Goal: Task Accomplishment & Management: Use online tool/utility

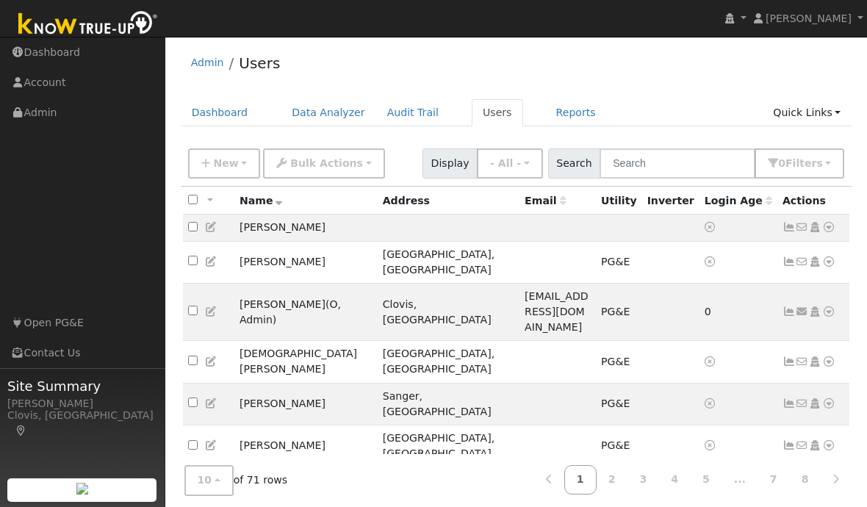
scroll to position [31, 0]
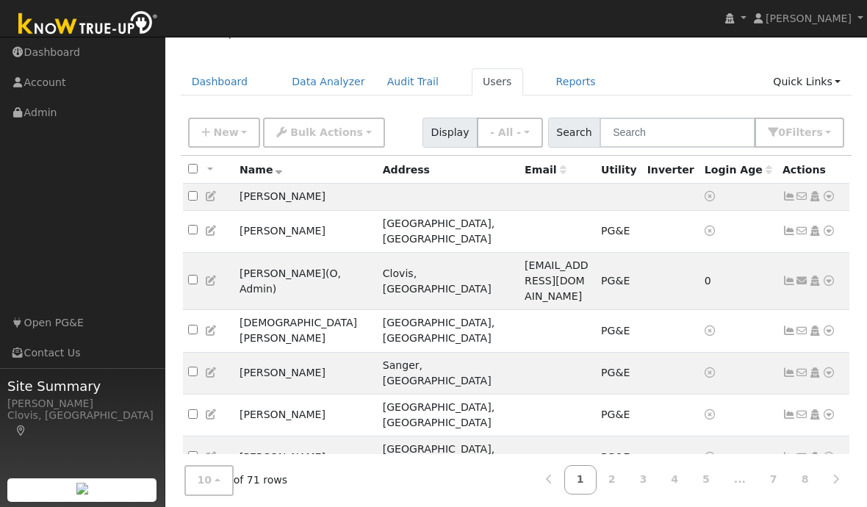
click at [617, 494] on link "2" at bounding box center [612, 480] width 32 height 29
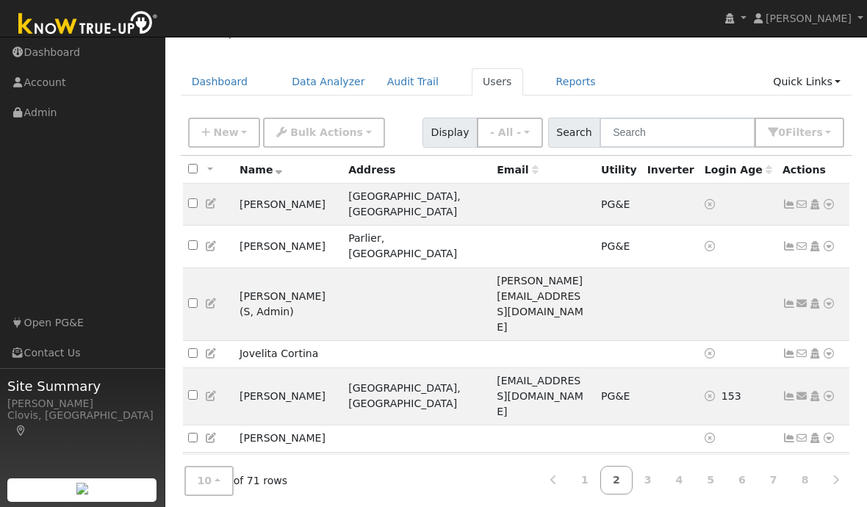
scroll to position [63, 0]
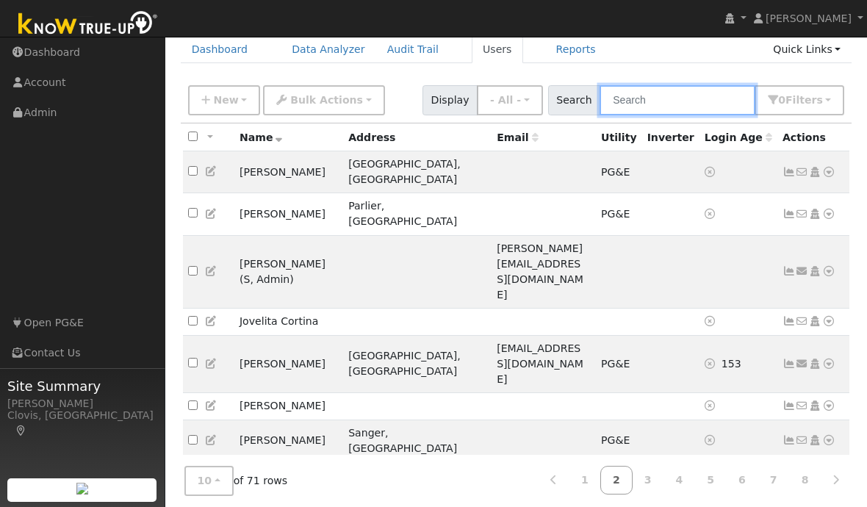
click at [704, 100] on input "text" at bounding box center [677, 100] width 156 height 30
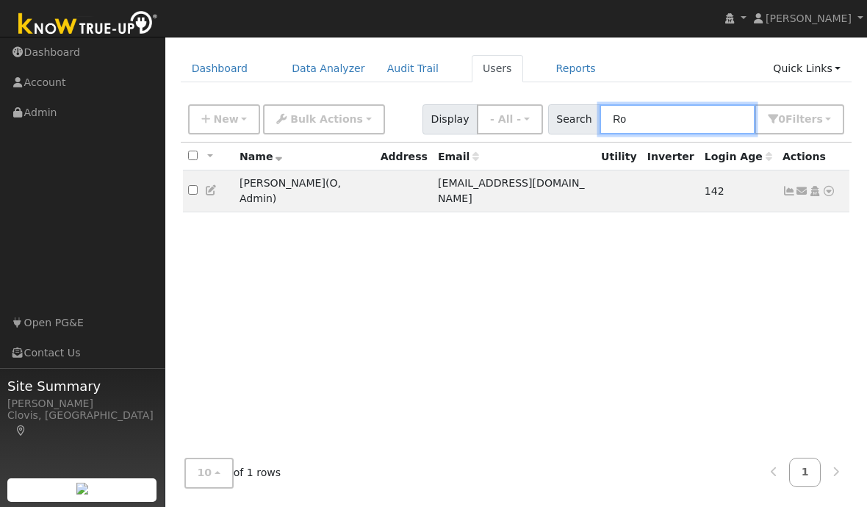
type input "R"
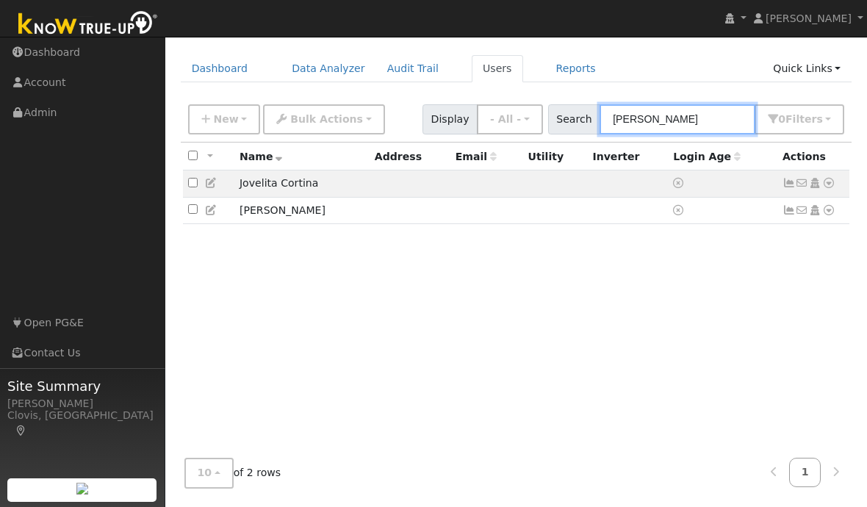
type input "Eli"
click at [268, 197] on td "Elida Gonzalez" at bounding box center [301, 210] width 135 height 27
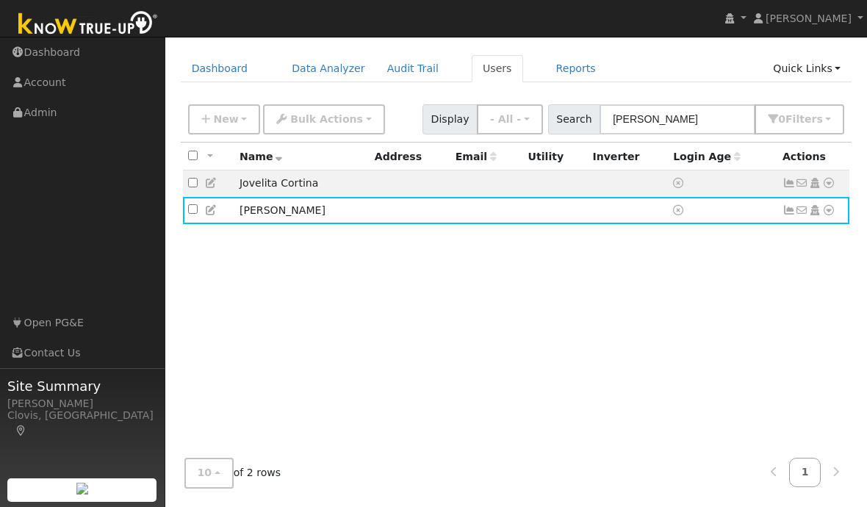
click at [275, 197] on td "Elida Gonzalez" at bounding box center [301, 210] width 135 height 27
click at [835, 197] on td "No email address Send Email... Copy a Link Reset Password Open Access Data Anal…" at bounding box center [813, 210] width 73 height 27
click at [828, 205] on icon at bounding box center [828, 210] width 13 height 10
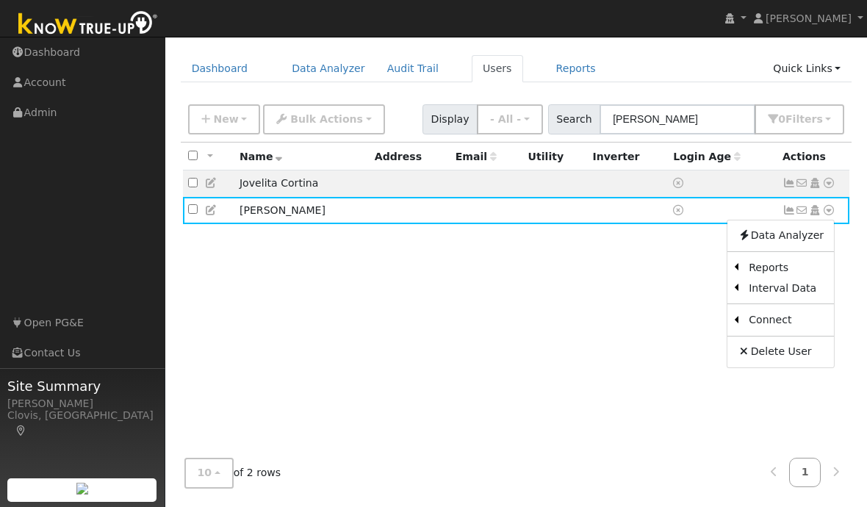
click at [0, 0] on link "Scenario" at bounding box center [0, 0] width 0 height 0
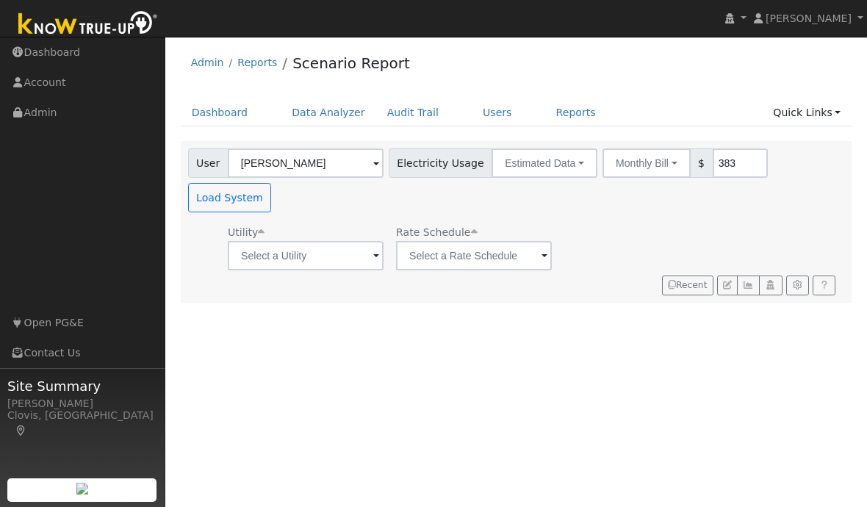
click at [551, 112] on link "Reports" at bounding box center [576, 112] width 62 height 27
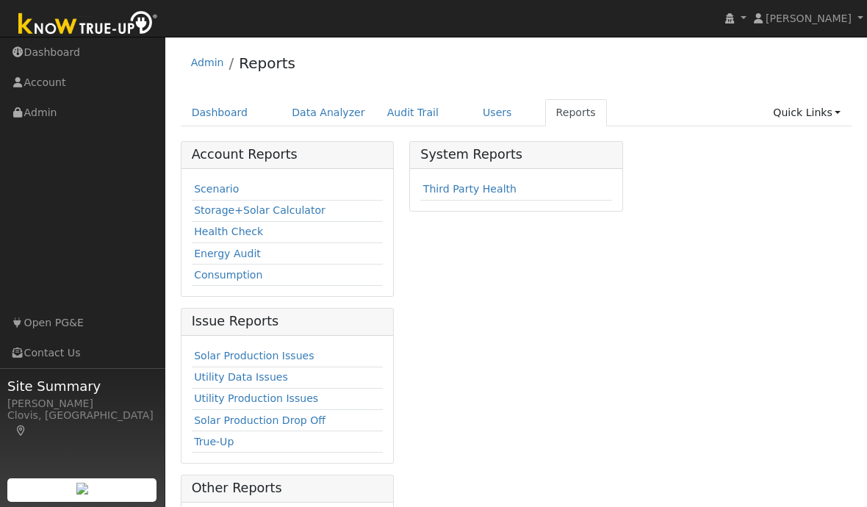
click at [206, 189] on link "Scenario" at bounding box center [216, 189] width 45 height 12
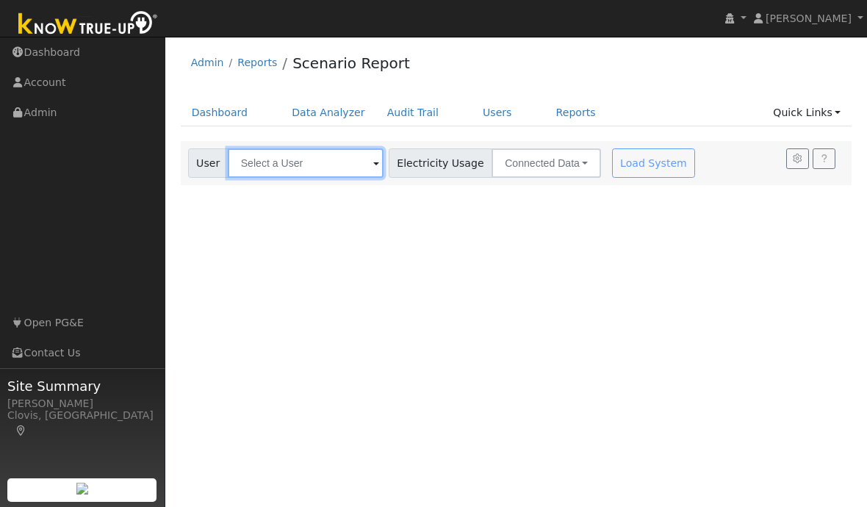
click at [267, 158] on input "text" at bounding box center [306, 162] width 156 height 29
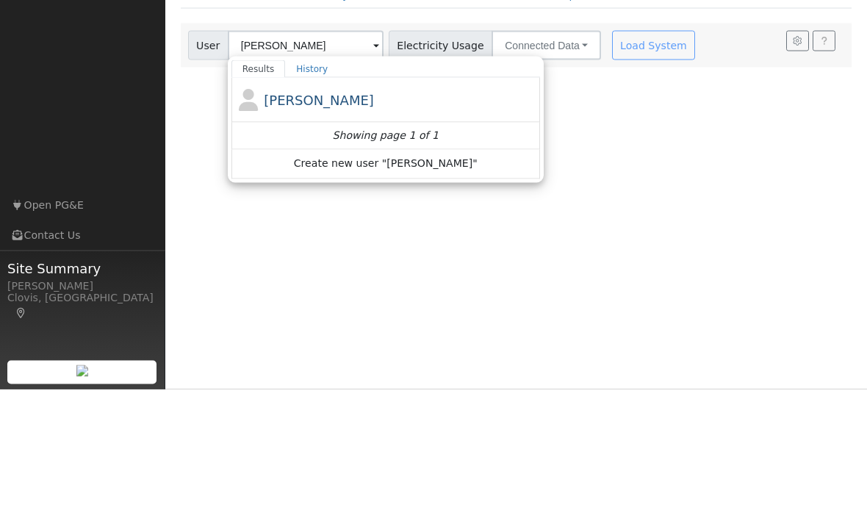
click at [282, 210] on span "[PERSON_NAME]" at bounding box center [319, 217] width 110 height 15
type input "Elida Gonzalez"
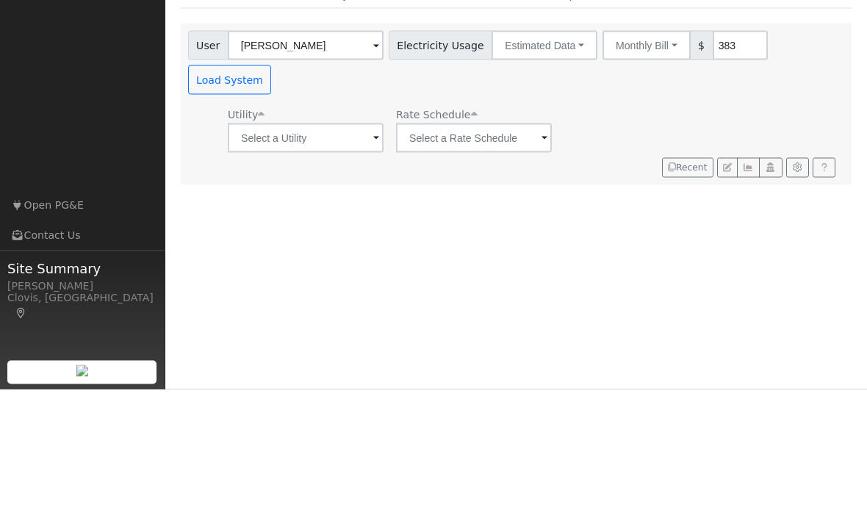
click at [272, 183] on button "Load System" at bounding box center [230, 197] width 84 height 29
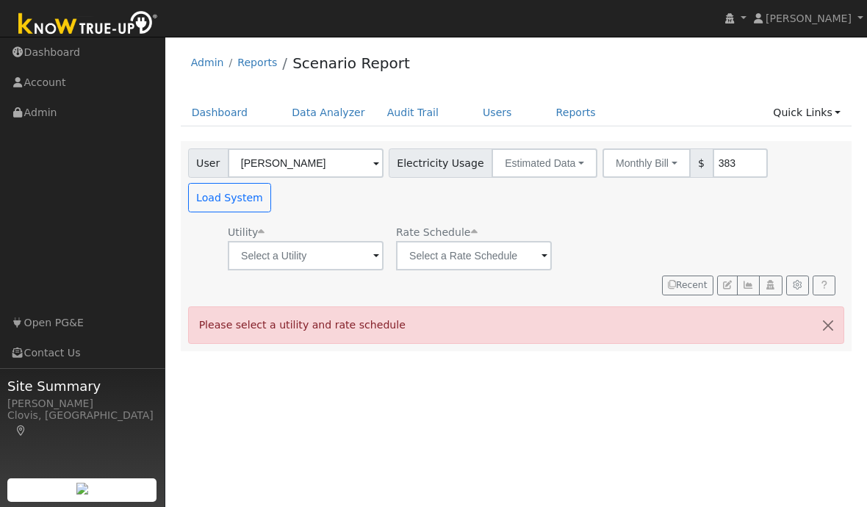
click at [214, 105] on link "Dashboard" at bounding box center [220, 112] width 79 height 27
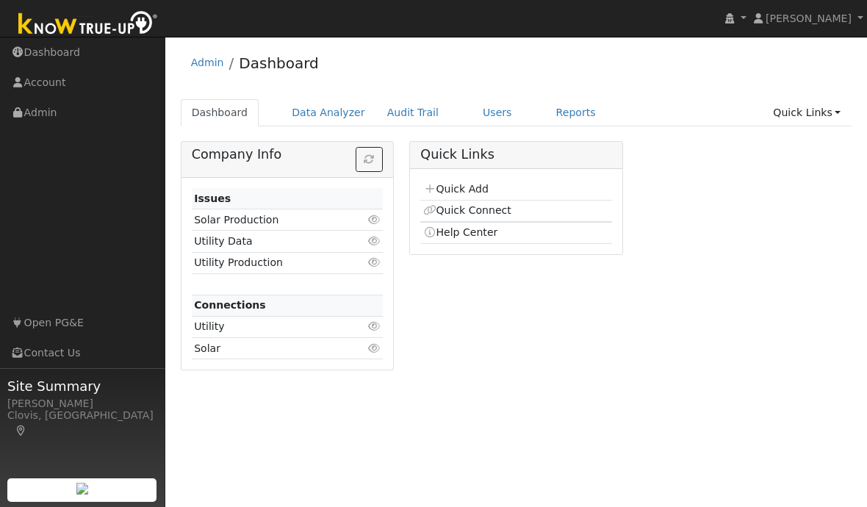
click at [479, 113] on link "Users" at bounding box center [496, 112] width 51 height 27
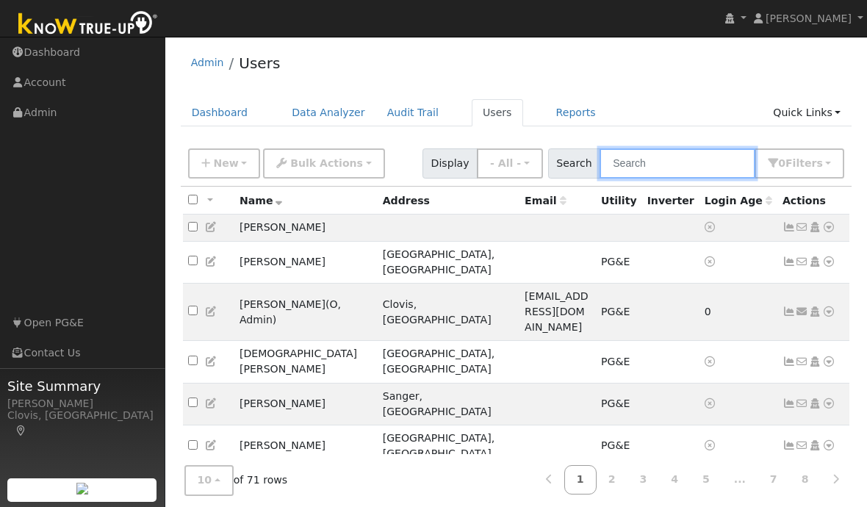
click at [688, 162] on input "text" at bounding box center [677, 163] width 156 height 30
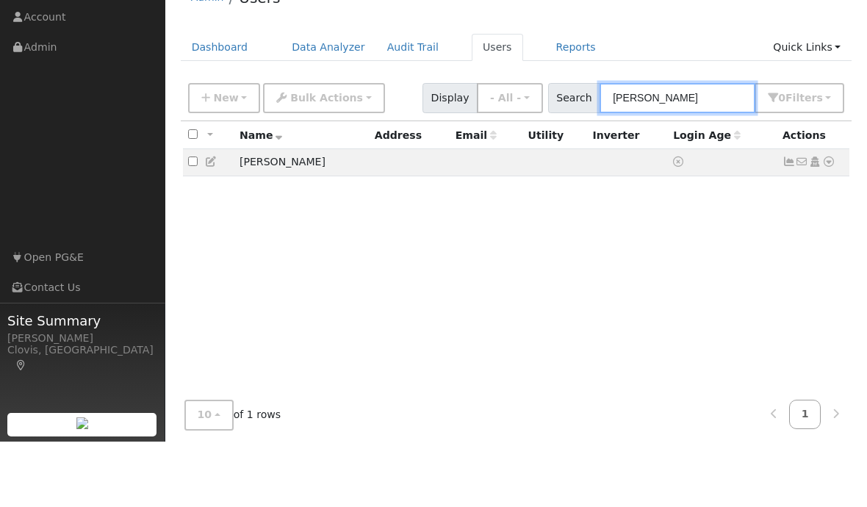
type input "Elida"
click at [256, 214] on td "Elida Gonzalez" at bounding box center [301, 227] width 135 height 27
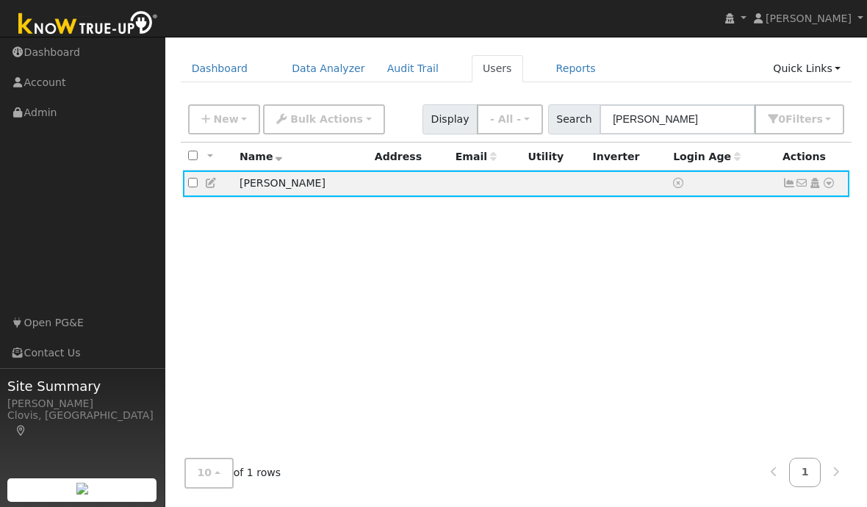
click at [264, 170] on td "Elida Gonzalez" at bounding box center [301, 183] width 135 height 27
click at [831, 178] on icon at bounding box center [828, 183] width 13 height 10
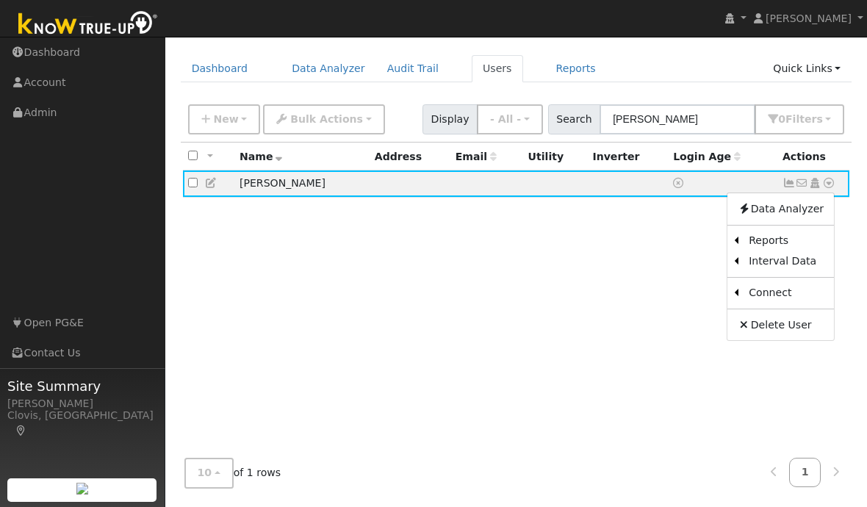
click at [0, 0] on link "Utility" at bounding box center [0, 0] width 0 height 0
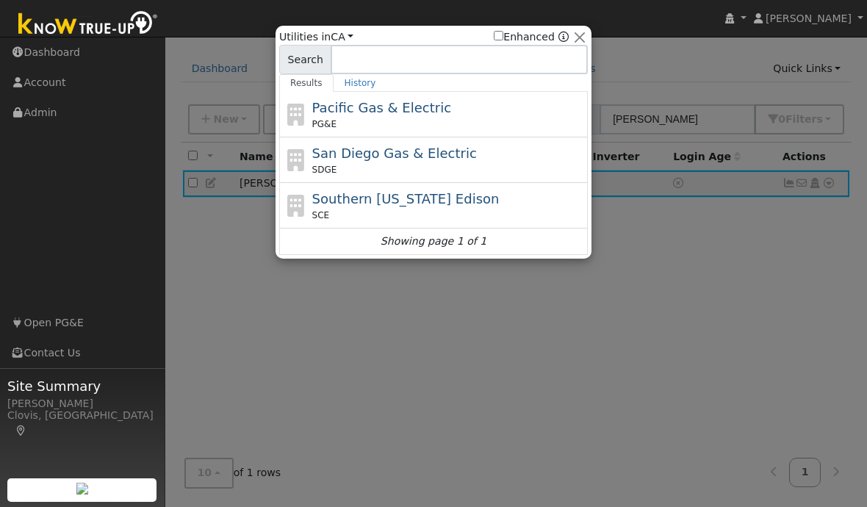
click at [422, 102] on span "Pacific Gas & Electric" at bounding box center [381, 107] width 139 height 15
